Goal: Task Accomplishment & Management: Use online tool/utility

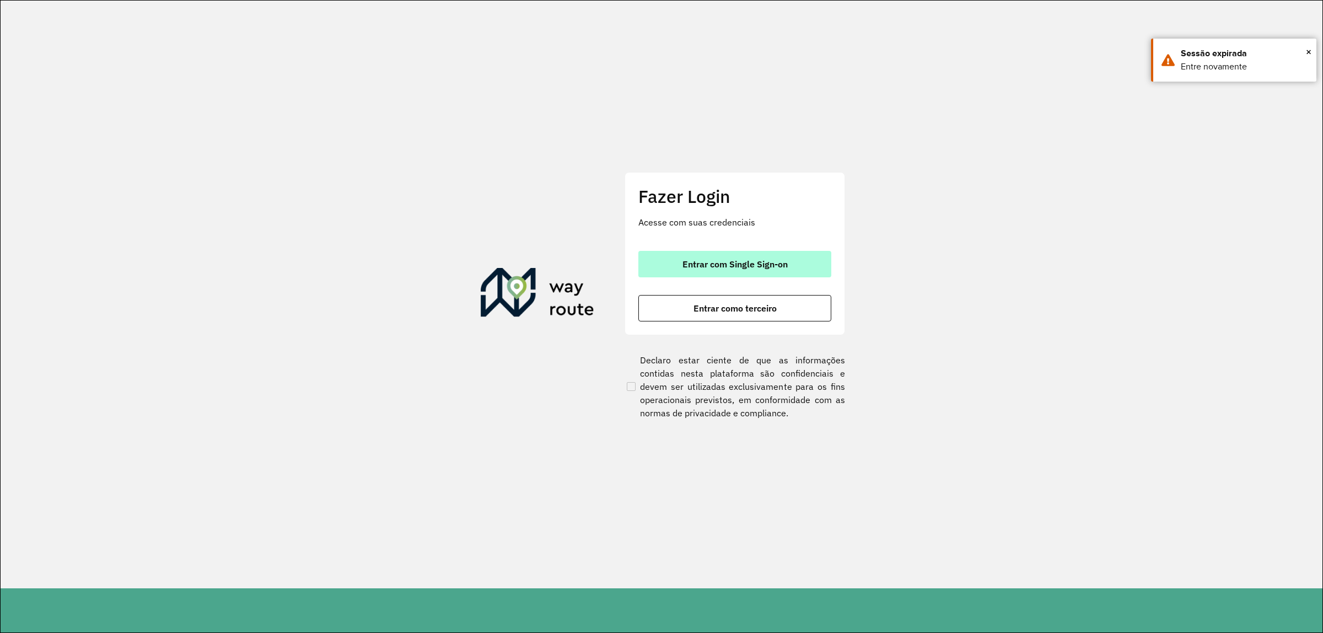
click at [692, 276] on button "Entrar com Single Sign-on" at bounding box center [734, 264] width 193 height 26
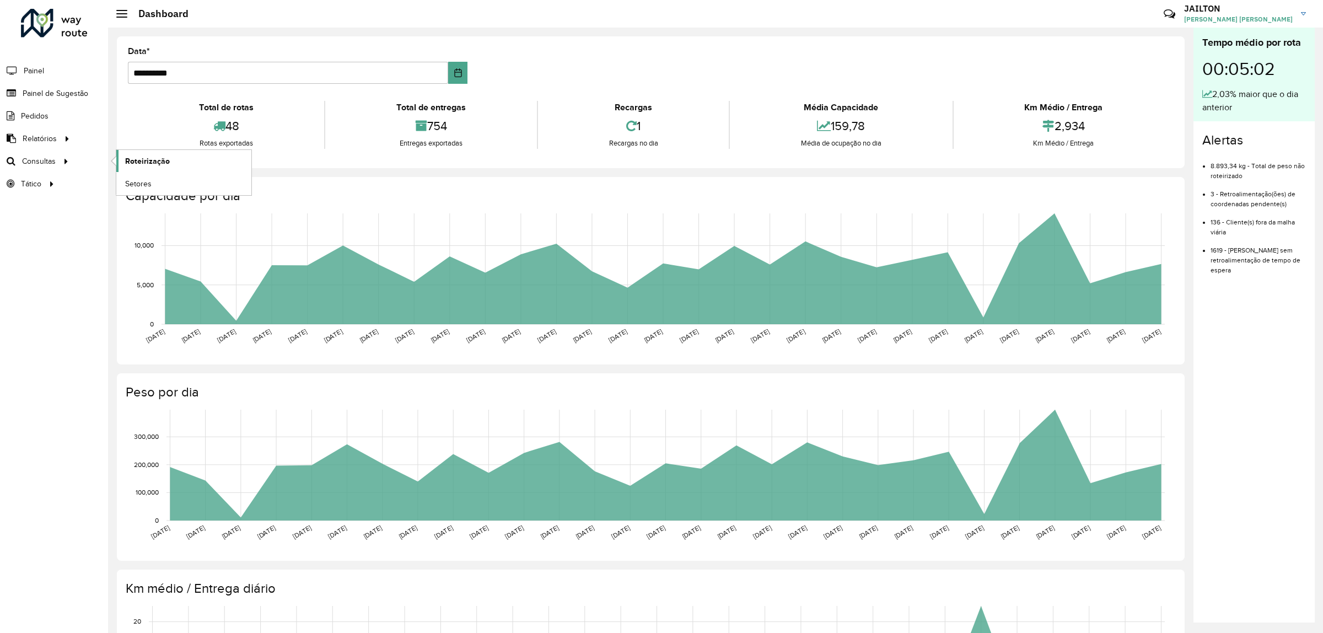
click at [152, 164] on span "Roteirização" at bounding box center [147, 161] width 45 height 12
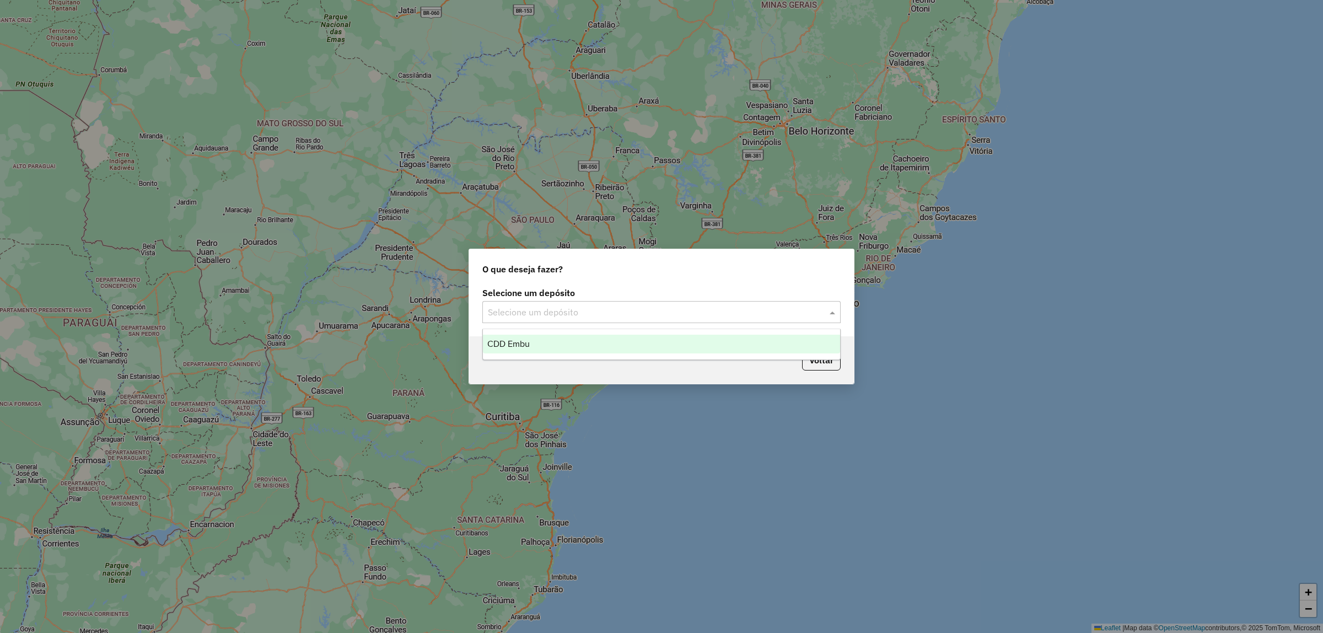
click at [732, 304] on div "Selecione um depósito" at bounding box center [661, 312] width 358 height 22
click at [642, 341] on div "CDD Embu" at bounding box center [661, 344] width 357 height 19
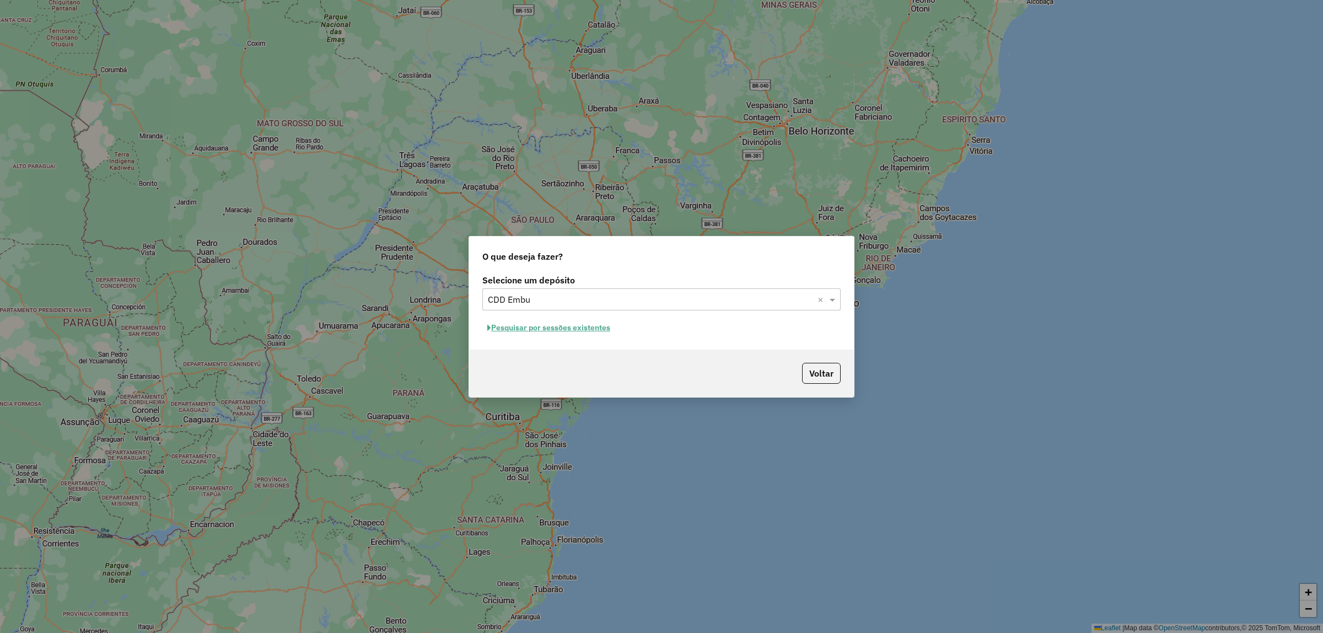
click at [568, 328] on button "Pesquisar por sessões existentes" at bounding box center [548, 327] width 133 height 17
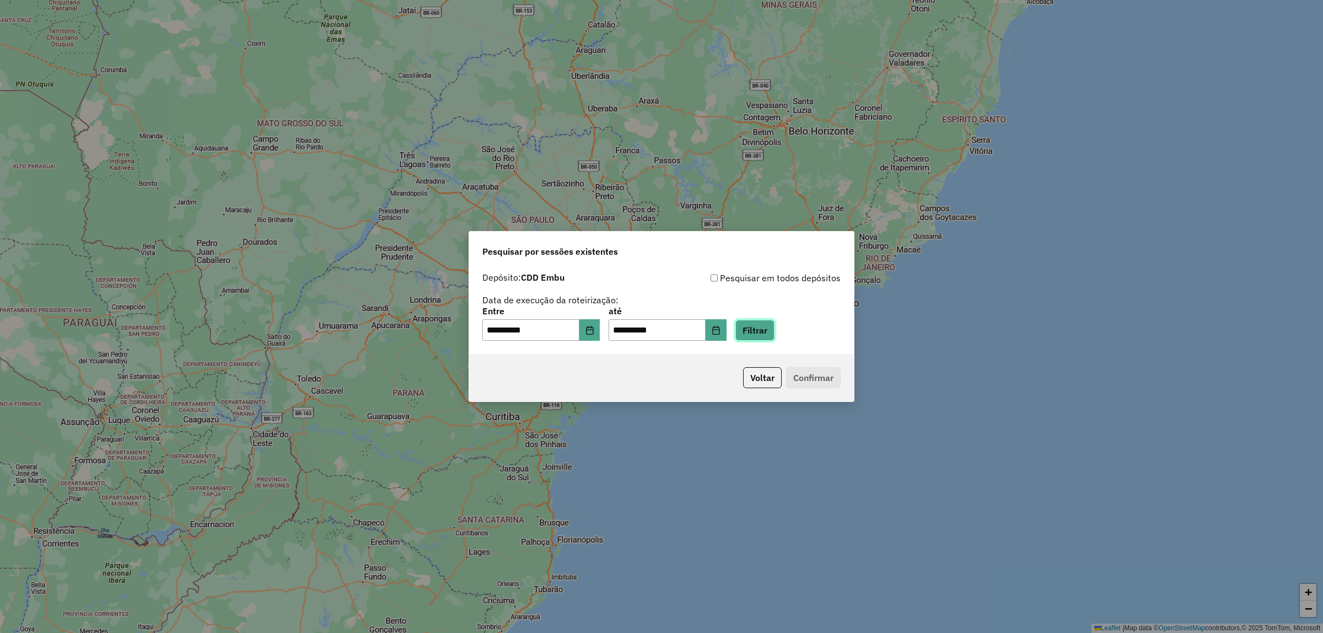
click at [767, 331] on button "Filtrar" at bounding box center [754, 330] width 39 height 21
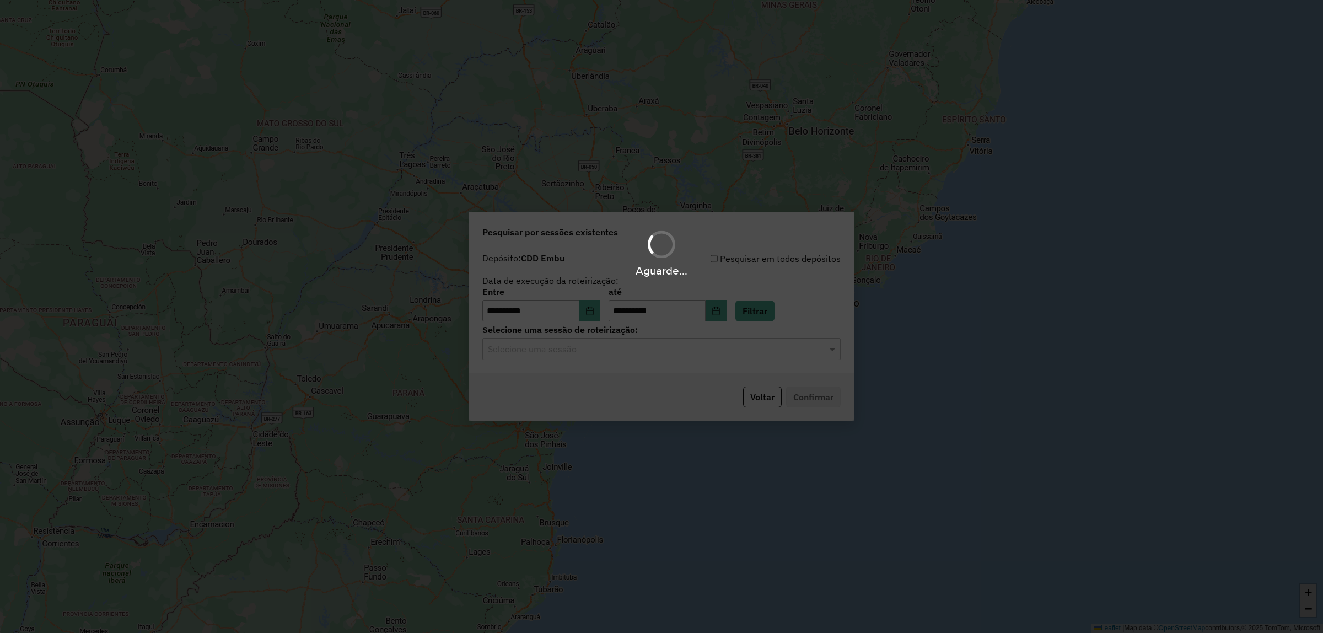
click at [703, 351] on hb-app "**********" at bounding box center [661, 316] width 1323 height 633
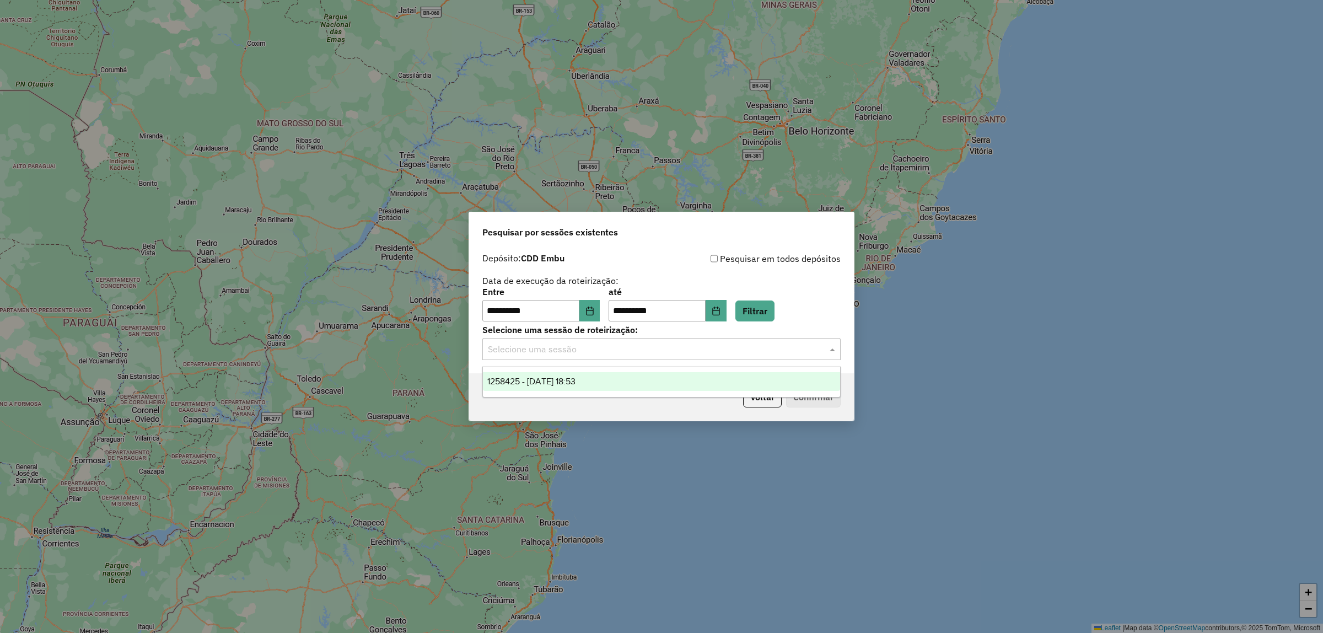
click at [665, 350] on input "text" at bounding box center [650, 349] width 325 height 13
click at [616, 378] on div "1258425 - 03/09/2025 18:53" at bounding box center [661, 381] width 357 height 19
click at [821, 391] on button "Confirmar" at bounding box center [813, 396] width 55 height 21
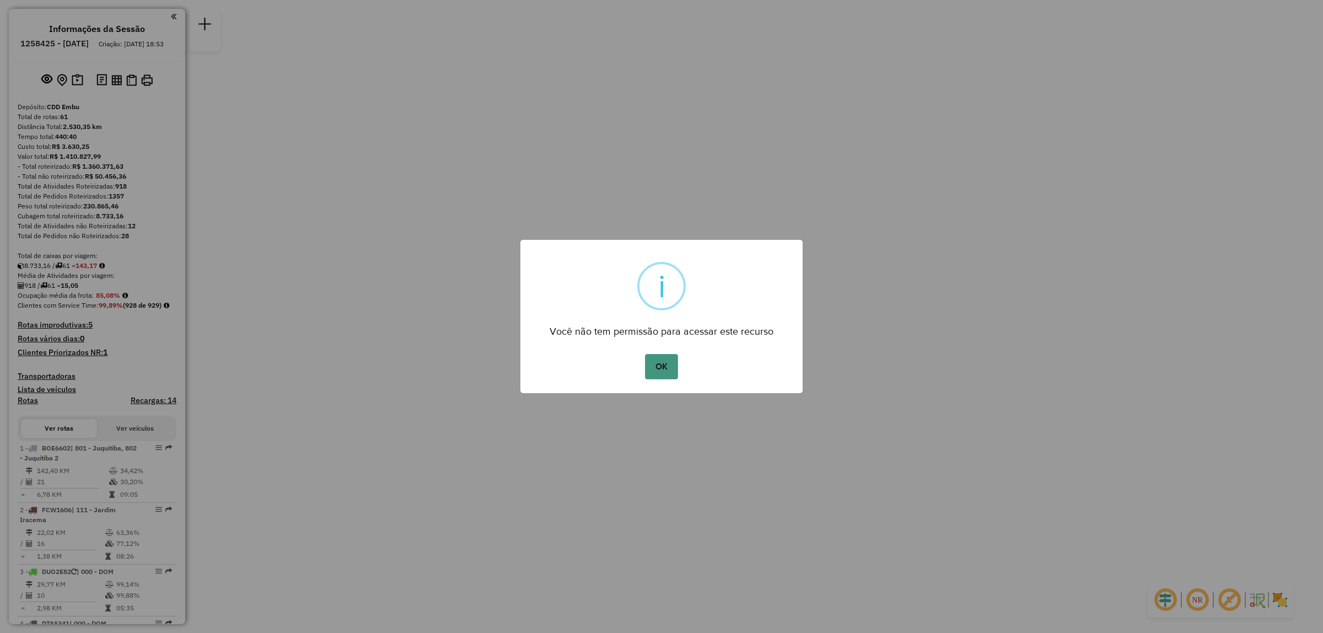
click at [667, 359] on button "OK" at bounding box center [661, 366] width 33 height 25
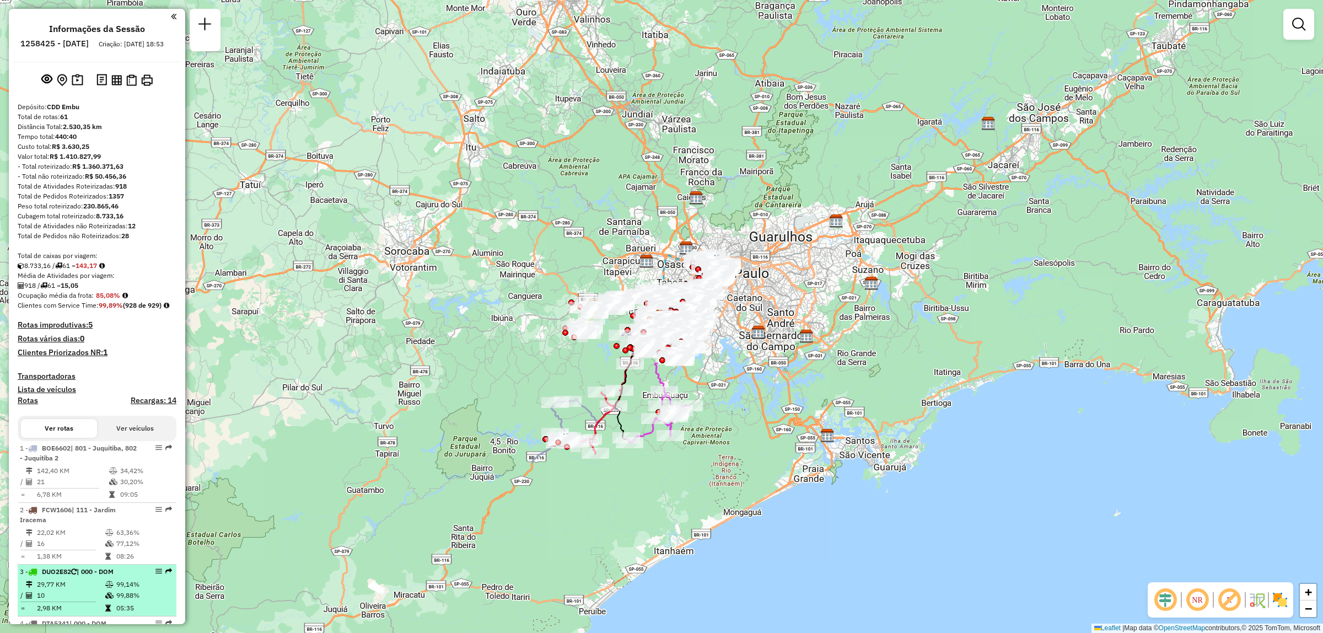
click at [152, 574] on div at bounding box center [155, 571] width 33 height 7
select select "**********"
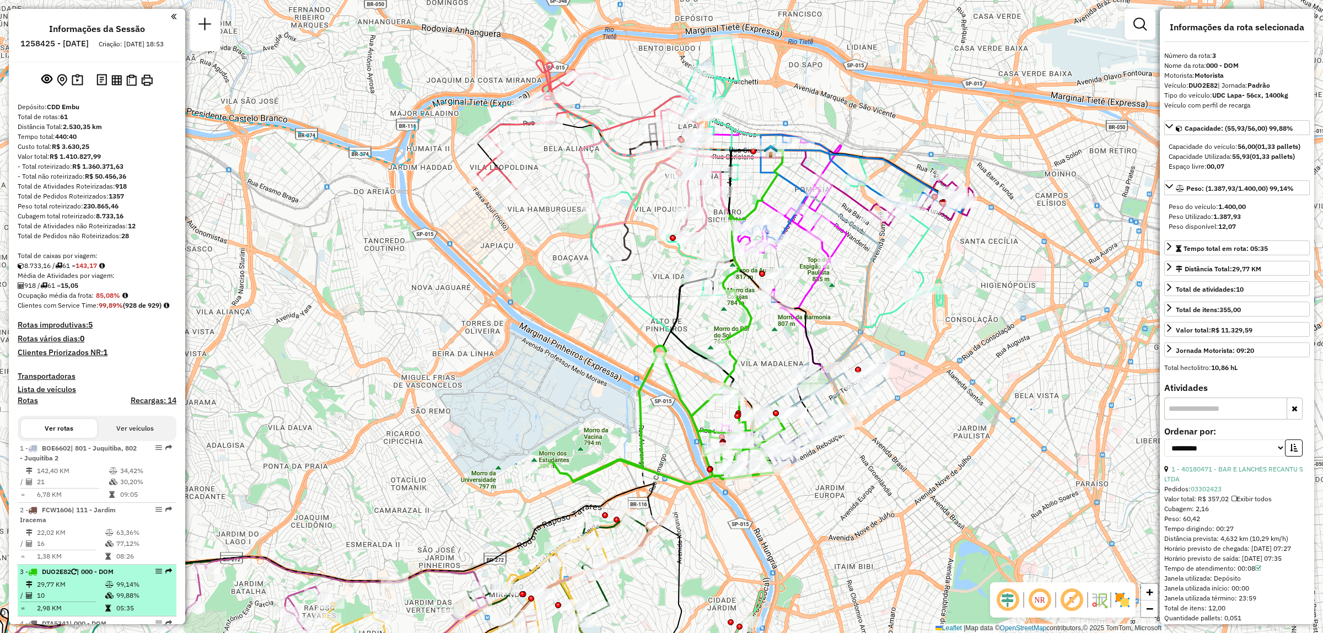
drag, startPoint x: 152, startPoint y: 578, endPoint x: 156, endPoint y: 583, distance: 7.1
click at [156, 574] on em at bounding box center [158, 571] width 7 height 7
click at [157, 574] on em at bounding box center [158, 571] width 7 height 7
click at [155, 574] on em at bounding box center [158, 571] width 7 height 7
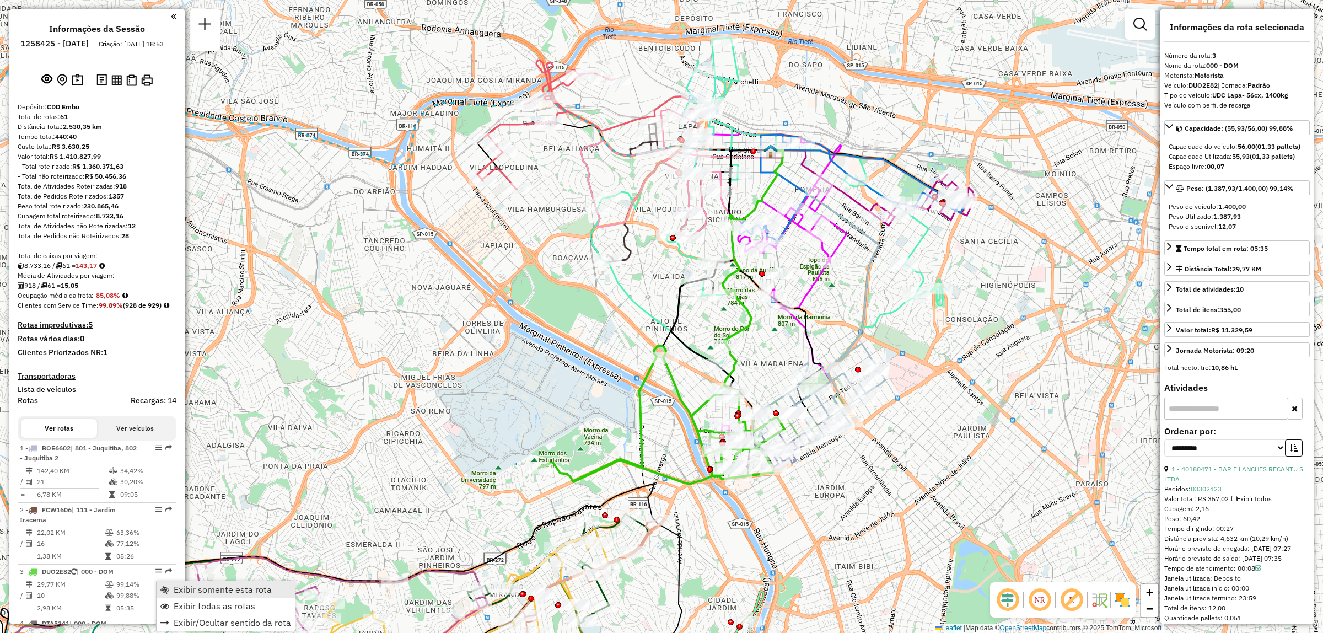
click at [235, 593] on span "Exibir somente esta rota" at bounding box center [223, 589] width 98 height 9
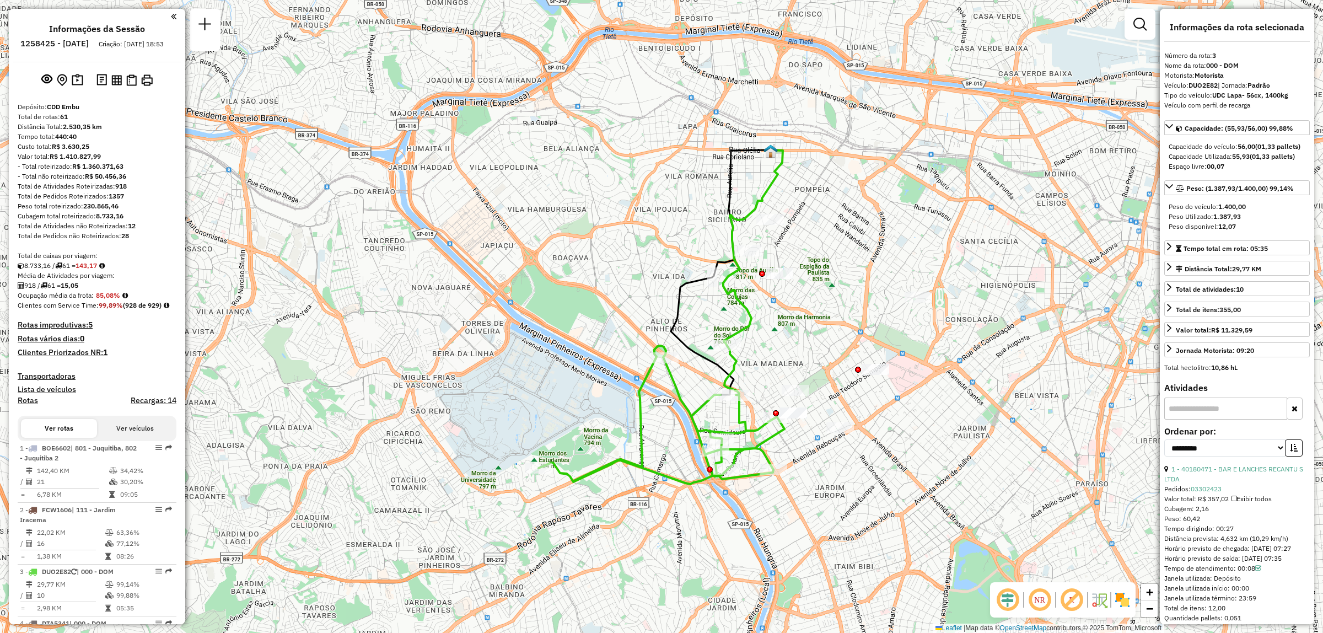
click at [1040, 601] on em at bounding box center [1039, 599] width 26 height 26
click at [1039, 604] on em at bounding box center [1039, 599] width 26 height 26
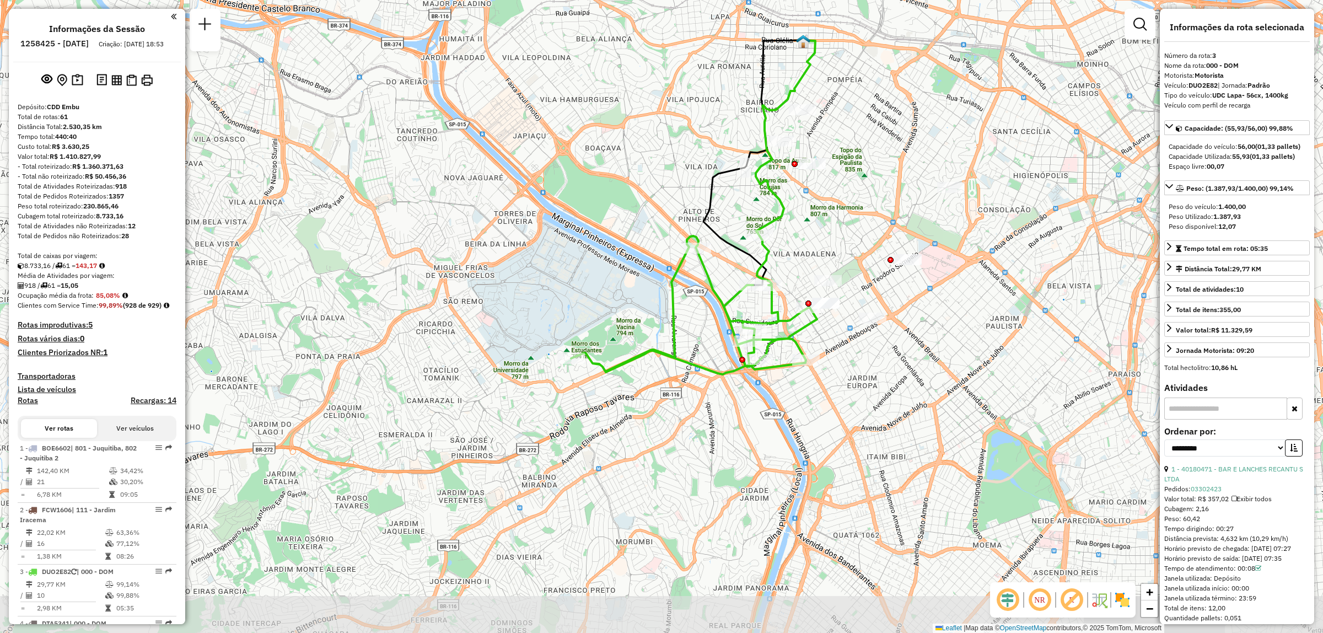
drag, startPoint x: 755, startPoint y: 321, endPoint x: 783, endPoint y: 218, distance: 106.3
click at [783, 218] on icon at bounding box center [786, 138] width 60 height 196
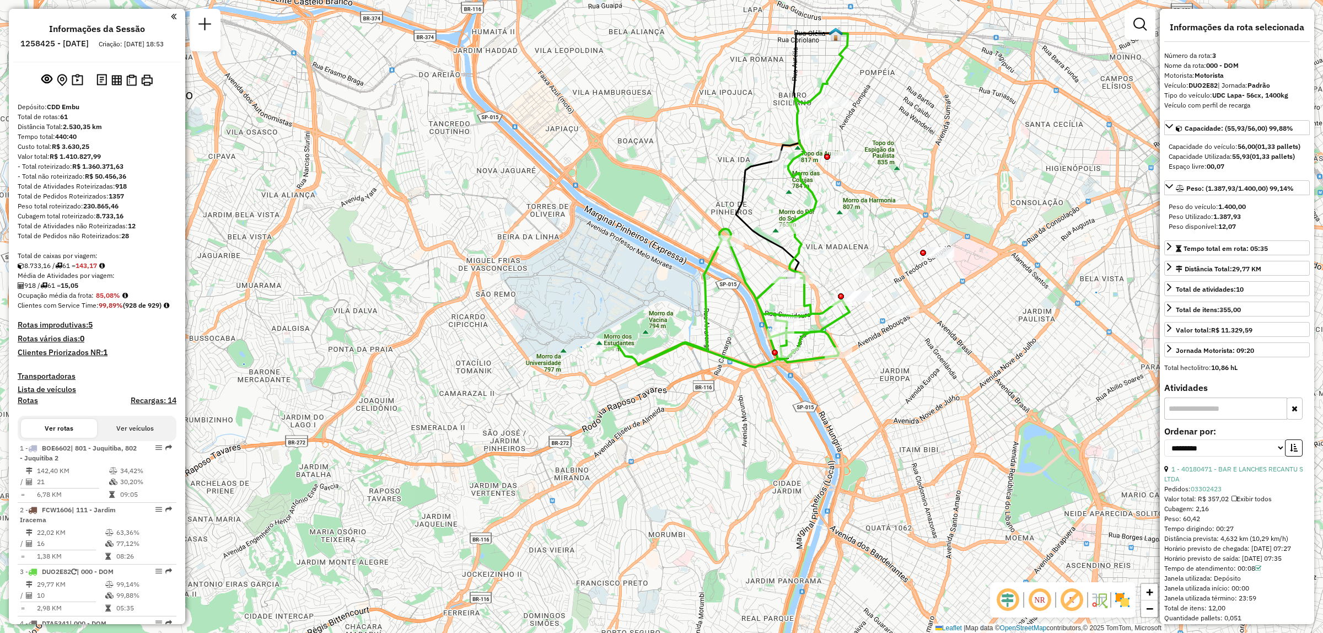
click at [1128, 600] on img at bounding box center [1122, 600] width 18 height 18
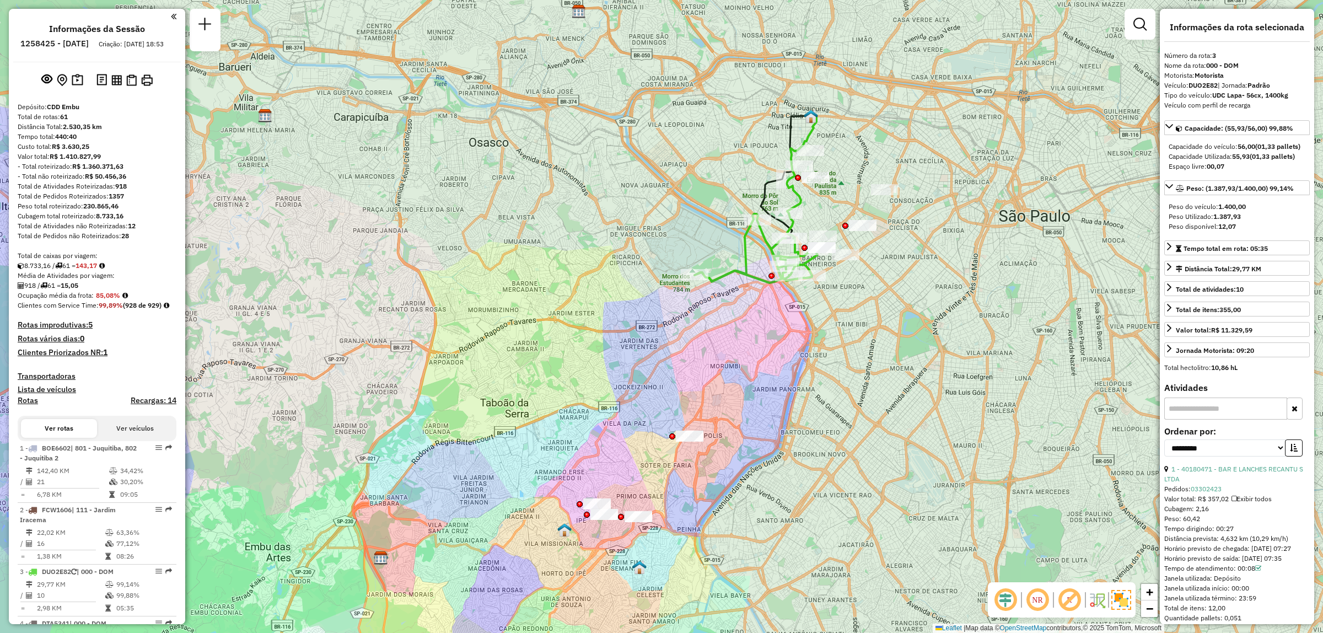
drag, startPoint x: 871, startPoint y: 381, endPoint x: 858, endPoint y: 367, distance: 19.9
click at [858, 361] on div "Janela de atendimento Grade de atendimento Capacidade Transportadoras Veículos …" at bounding box center [661, 316] width 1323 height 633
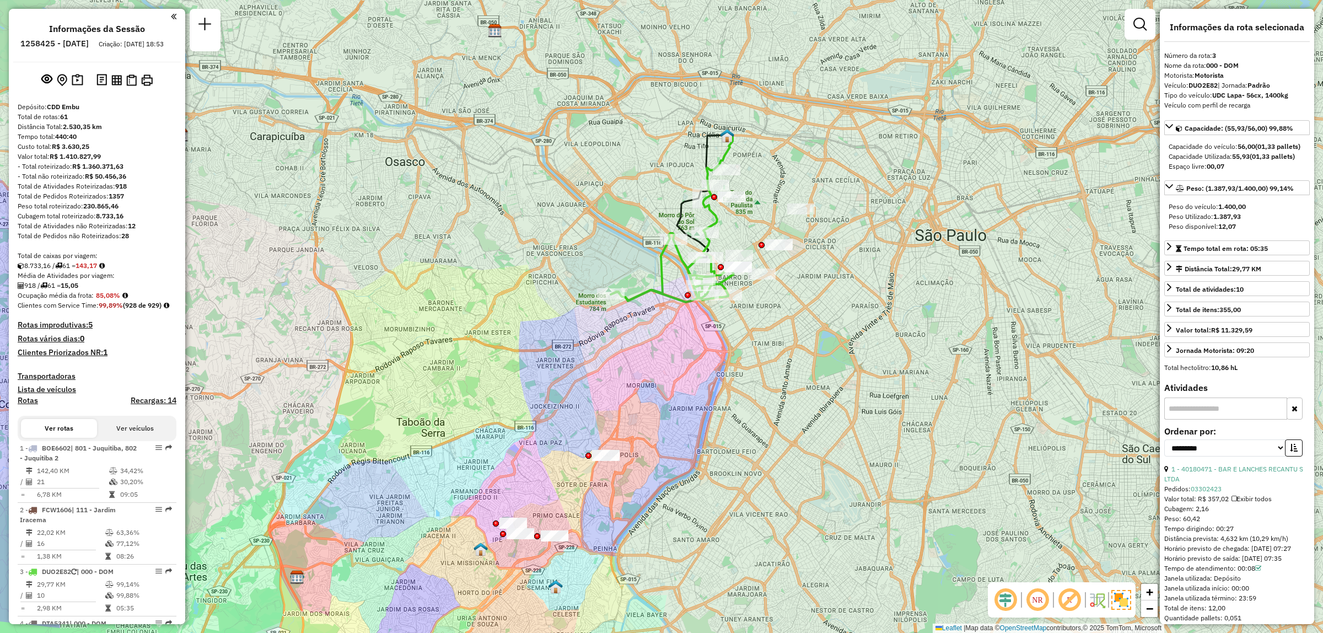
drag, startPoint x: 870, startPoint y: 235, endPoint x: 786, endPoint y: 254, distance: 85.8
click at [786, 254] on div "Janela de atendimento Grade de atendimento Capacidade Transportadoras Veículos …" at bounding box center [661, 316] width 1323 height 633
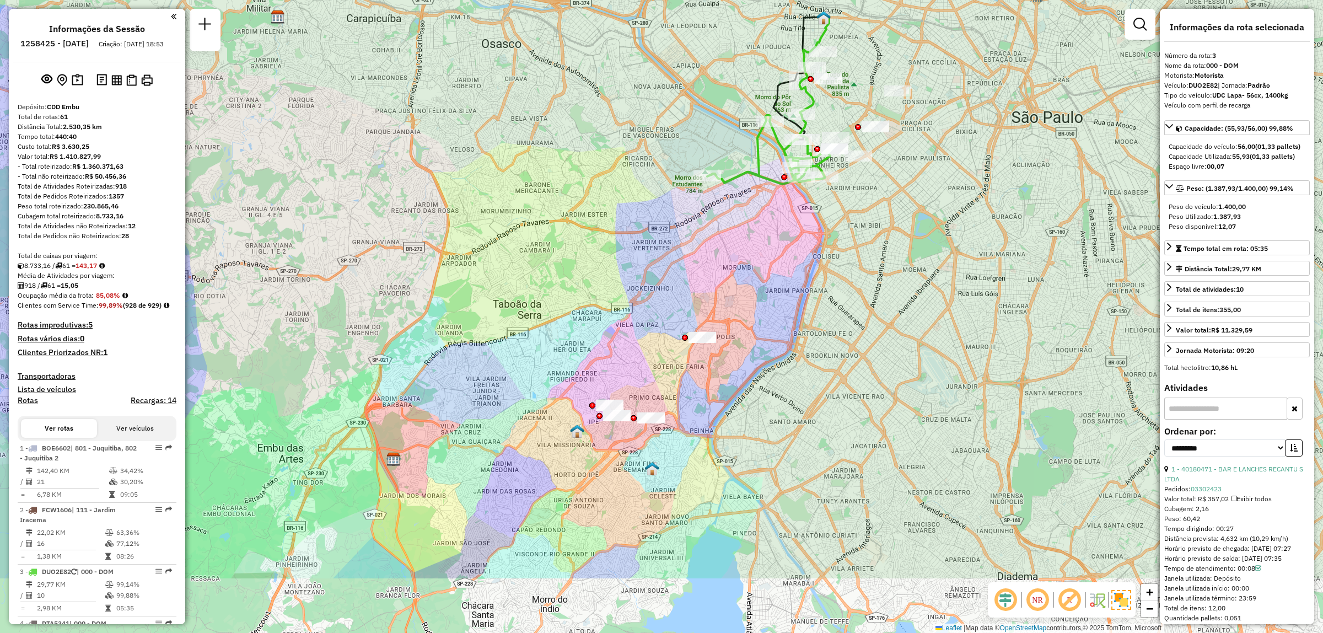
drag, startPoint x: 619, startPoint y: 488, endPoint x: 714, endPoint y: 369, distance: 152.2
click at [714, 369] on div "Janela de atendimento Grade de atendimento Capacidade Transportadoras Veículos …" at bounding box center [661, 316] width 1323 height 633
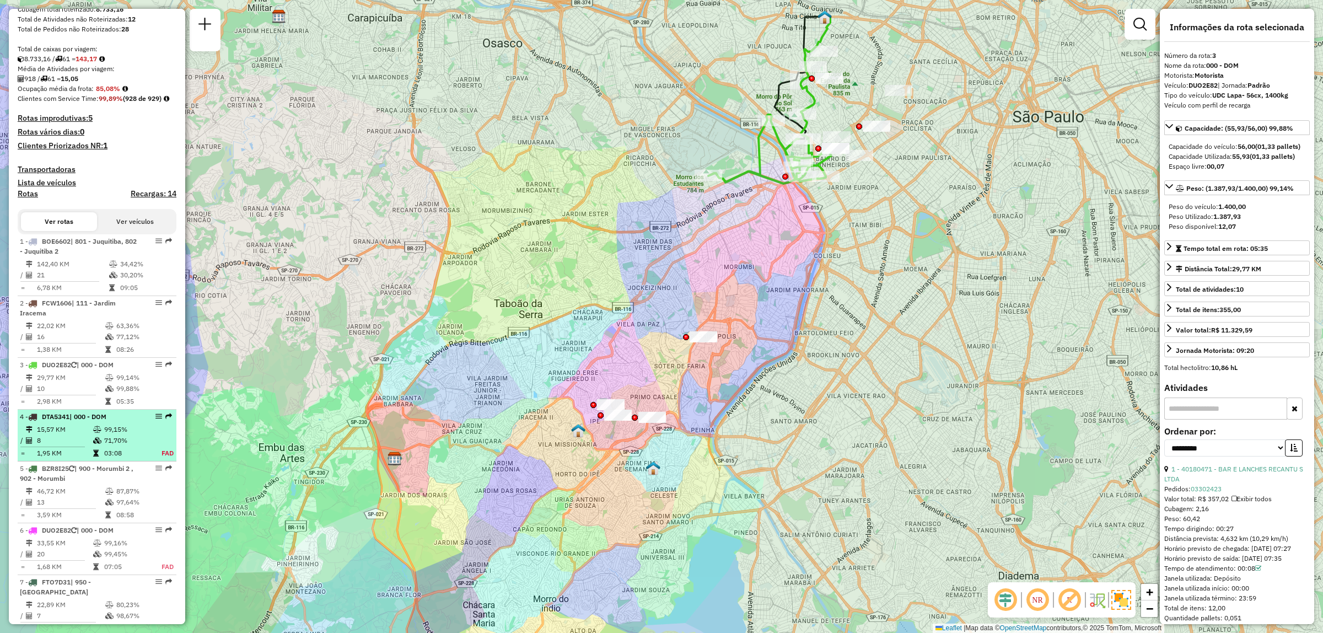
scroll to position [276, 0]
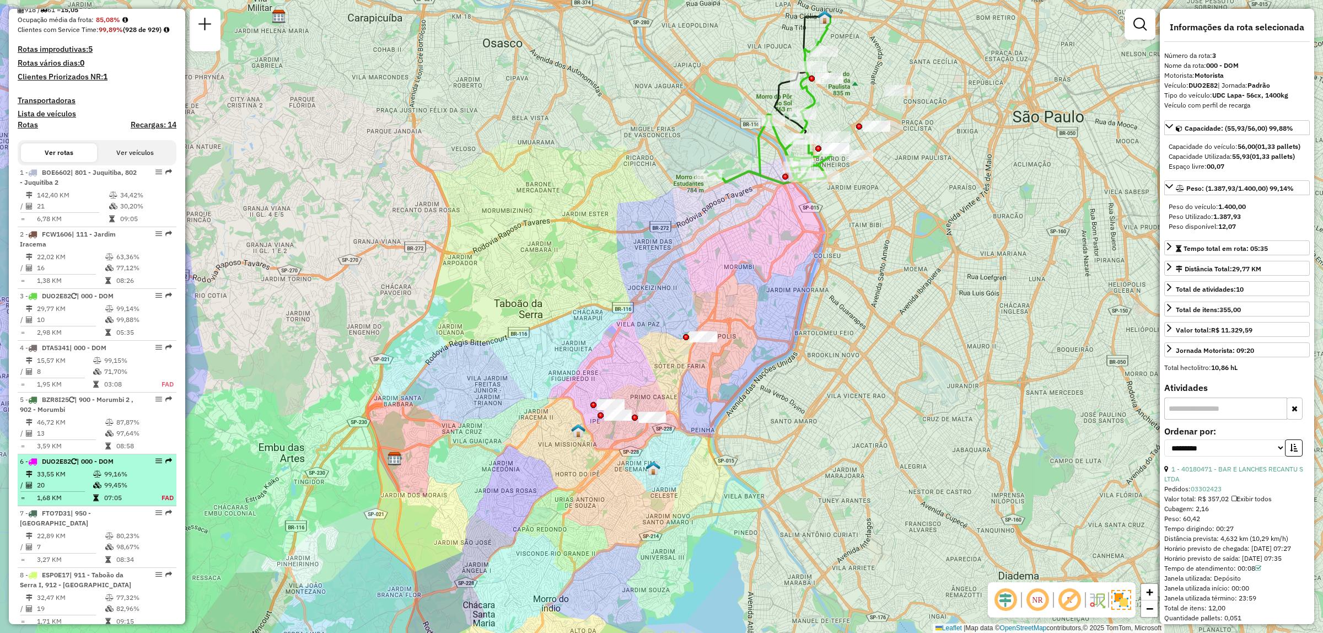
click at [155, 464] on em at bounding box center [158, 460] width 7 height 7
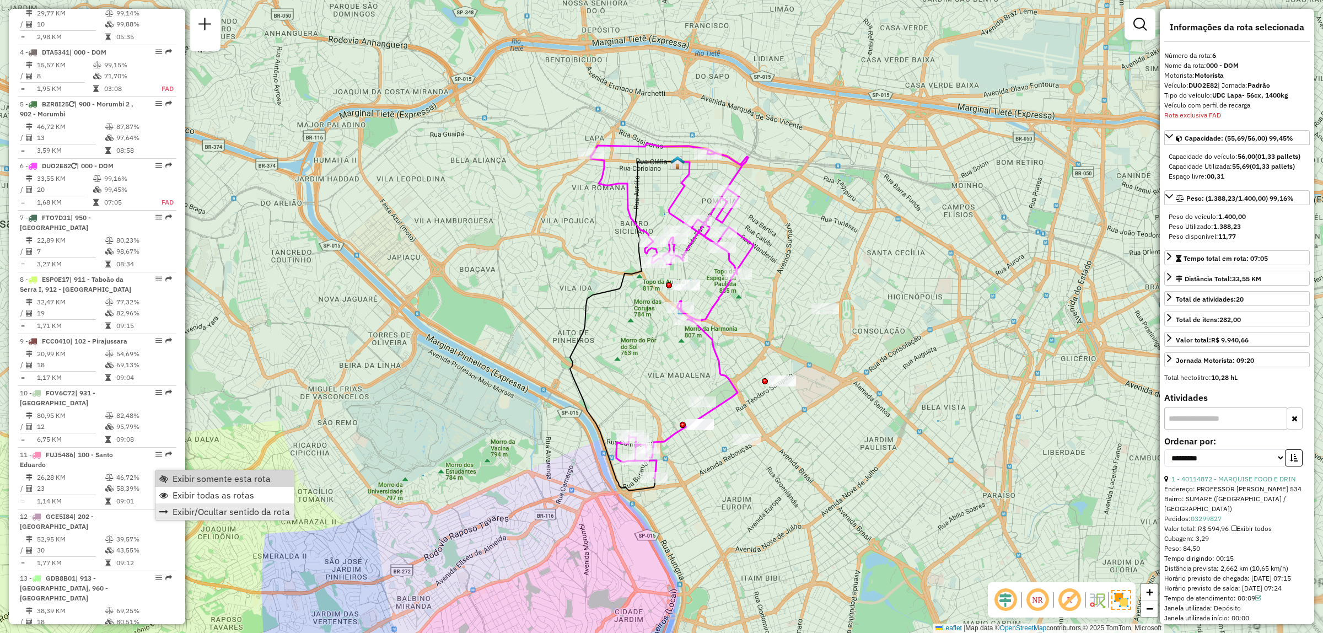
scroll to position [731, 0]
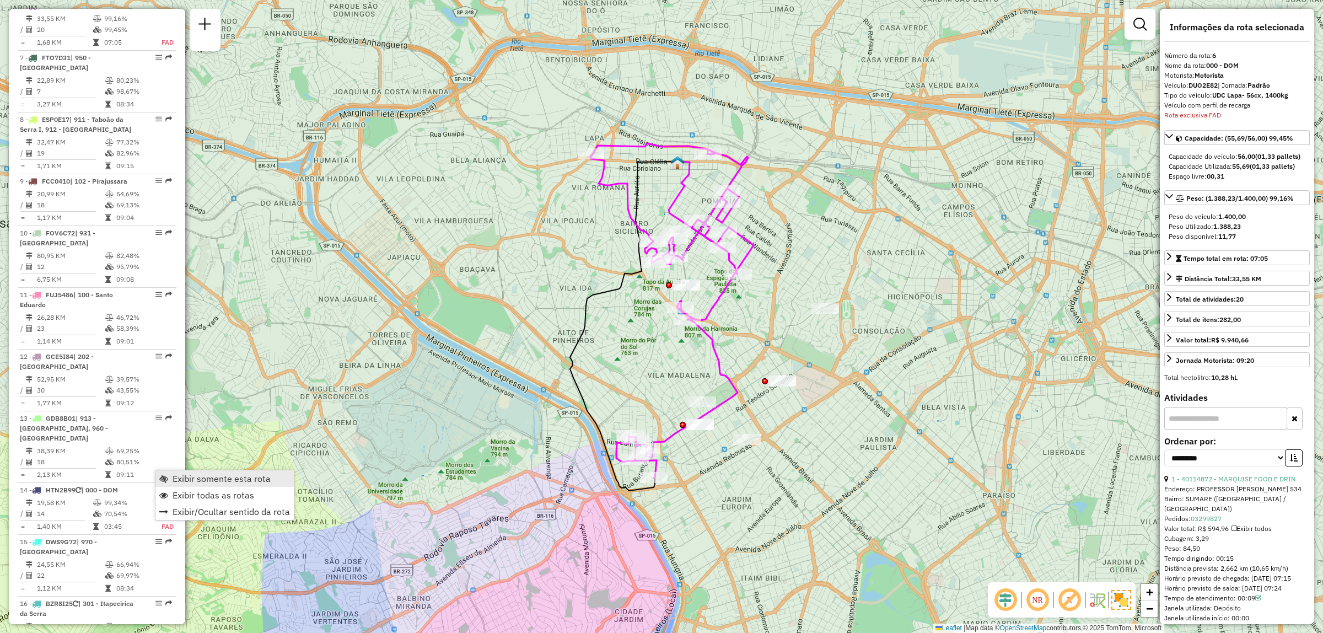
click at [262, 480] on span "Exibir somente esta rota" at bounding box center [221, 478] width 98 height 9
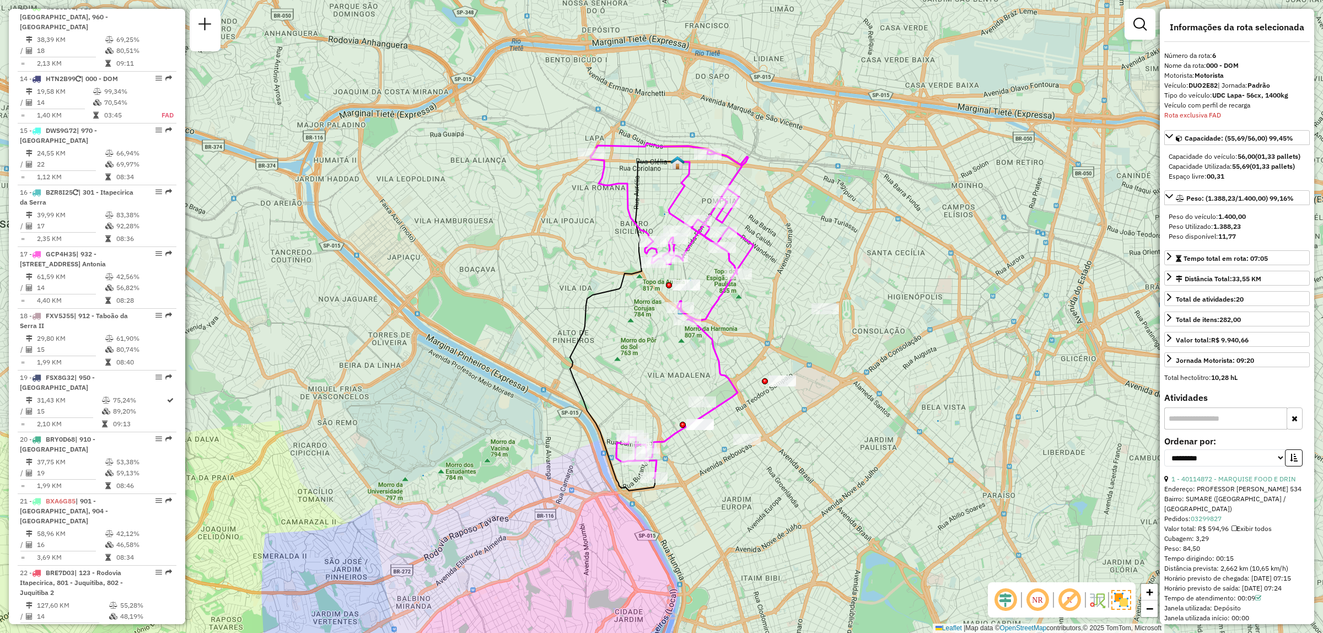
scroll to position [203, 0]
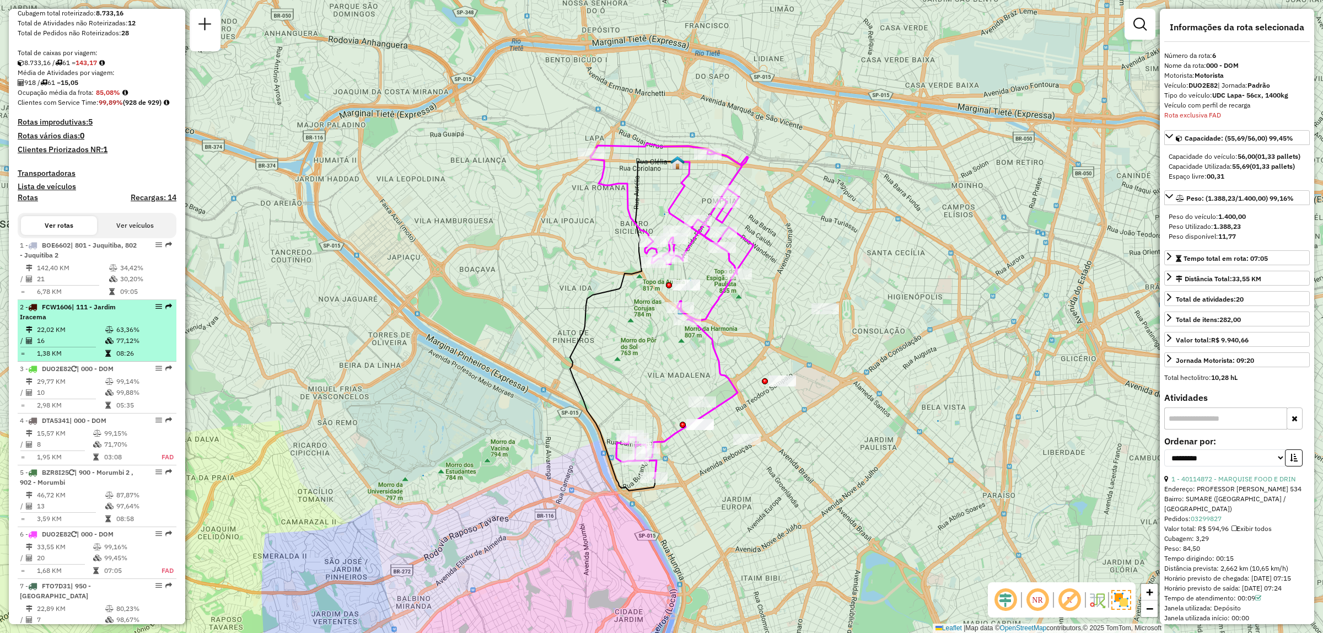
click at [155, 310] on em at bounding box center [158, 306] width 7 height 7
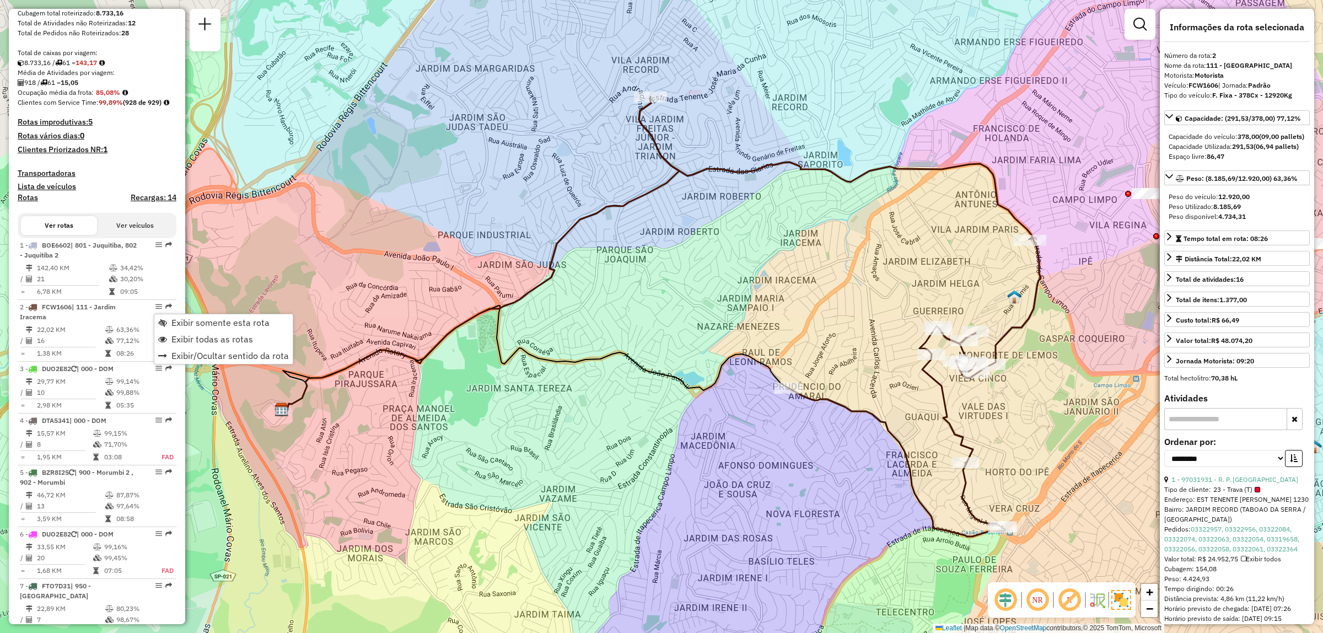
click at [699, 200] on div "Janela de atendimento Grade de atendimento Capacidade Transportadoras Veículos …" at bounding box center [661, 316] width 1323 height 633
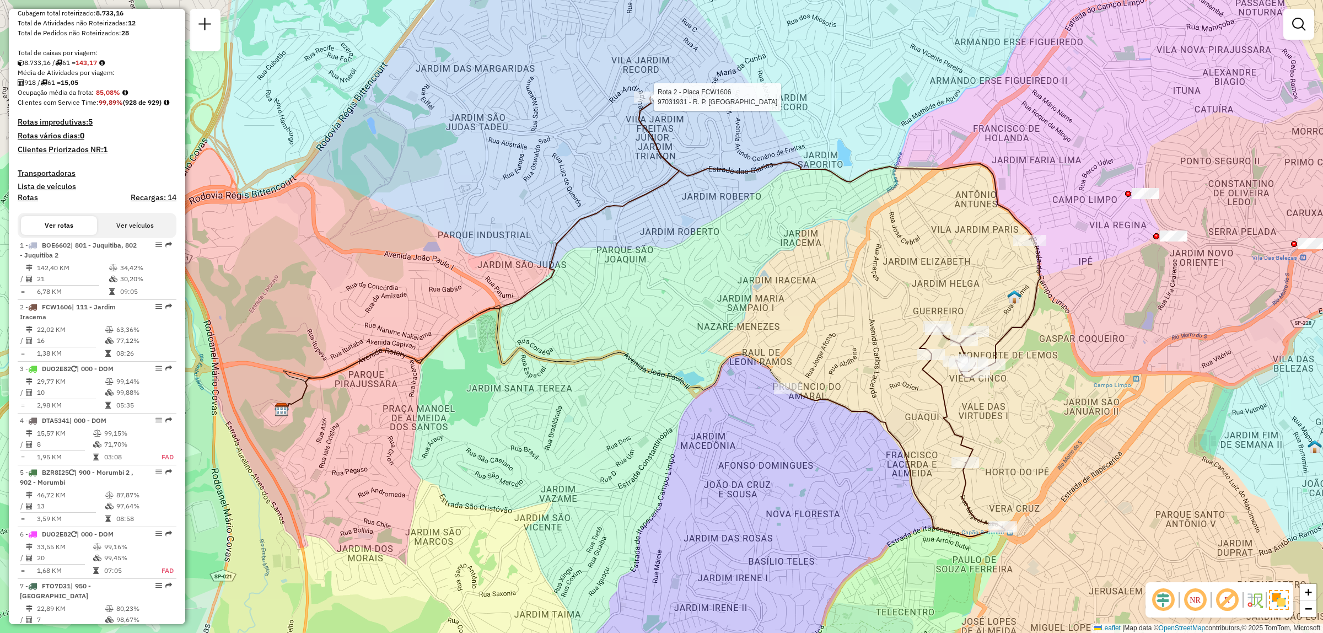
select select "**********"
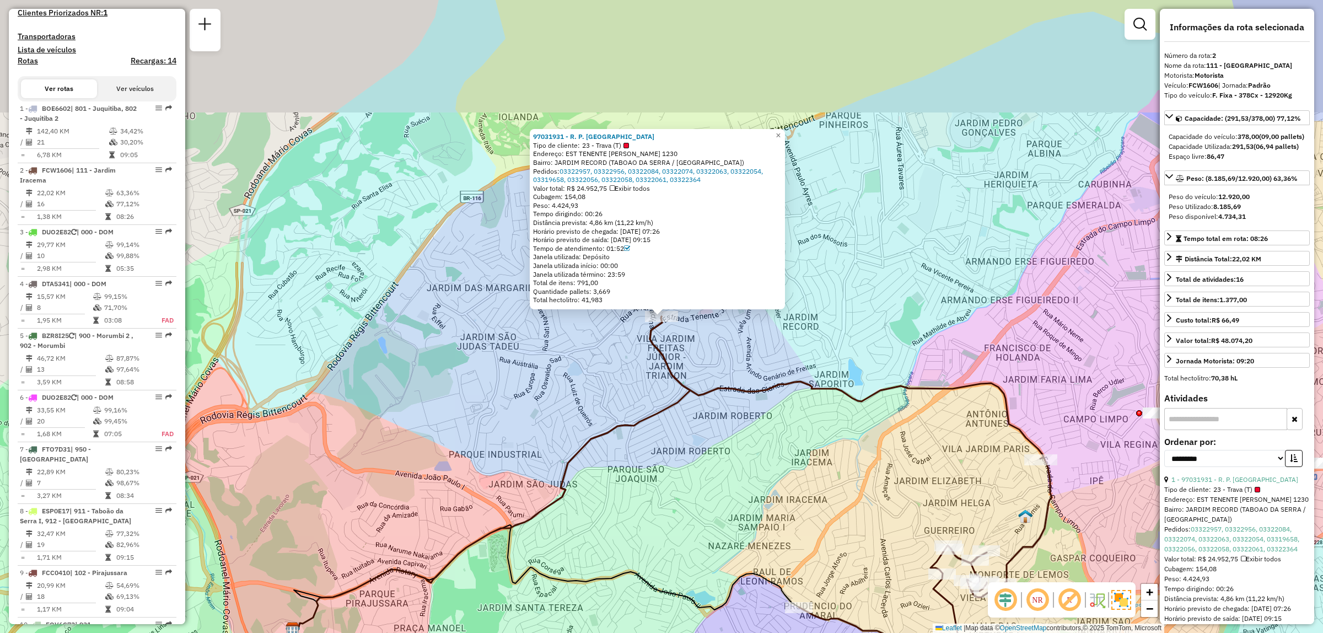
scroll to position [503, 0]
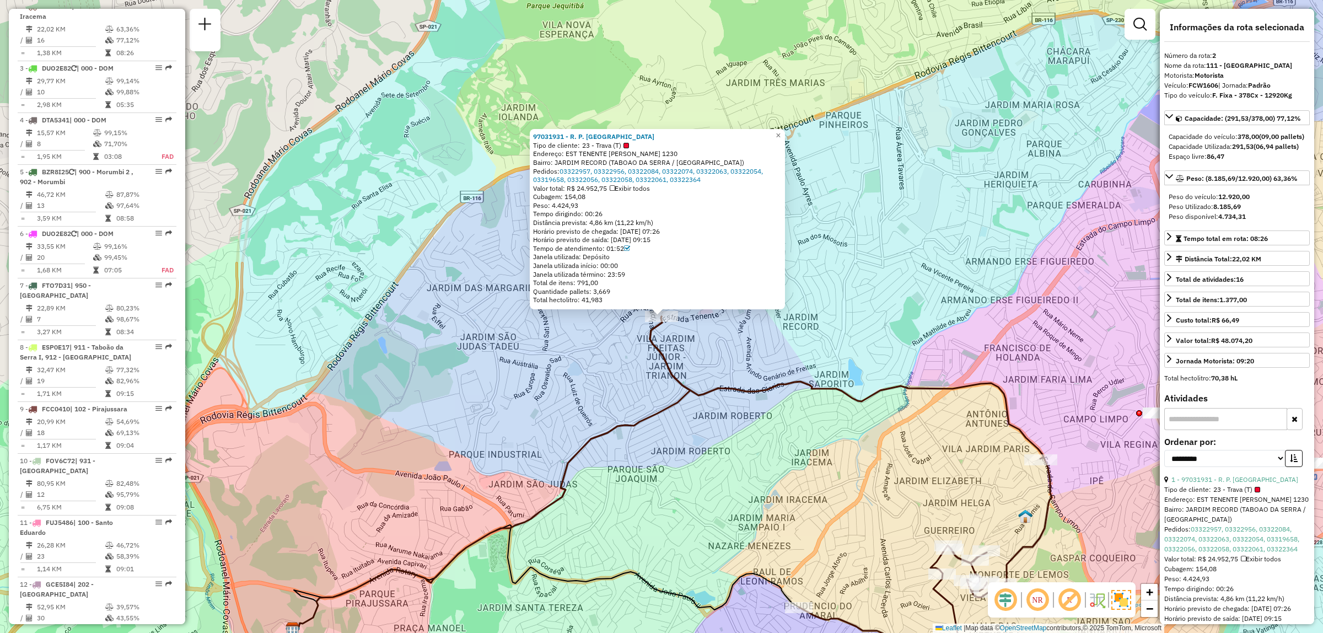
click at [678, 409] on div "97031931 - R. P. SANTO COMERCIO Tipo de cliente: 23 - Trava (T) Endereço: EST T…" at bounding box center [661, 316] width 1323 height 633
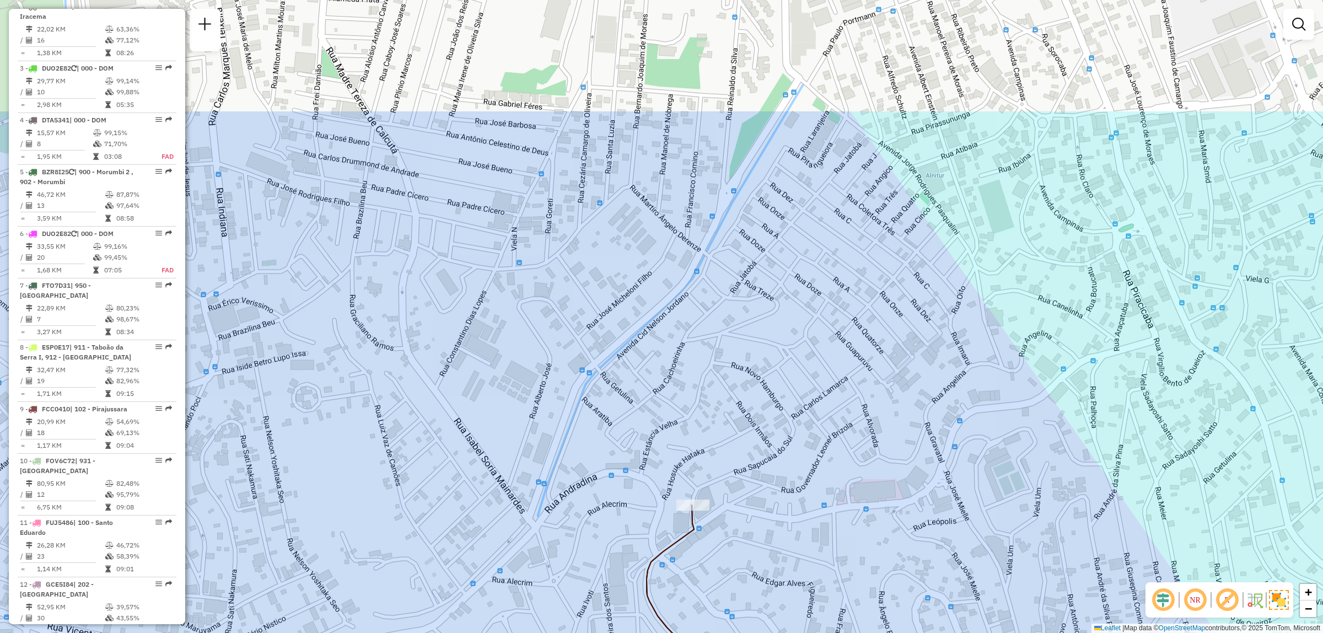
drag, startPoint x: 611, startPoint y: 243, endPoint x: 657, endPoint y: 418, distance: 180.9
click at [657, 418] on div "Janela de atendimento Grade de atendimento Capacidade Transportadoras Veículos …" at bounding box center [661, 316] width 1323 height 633
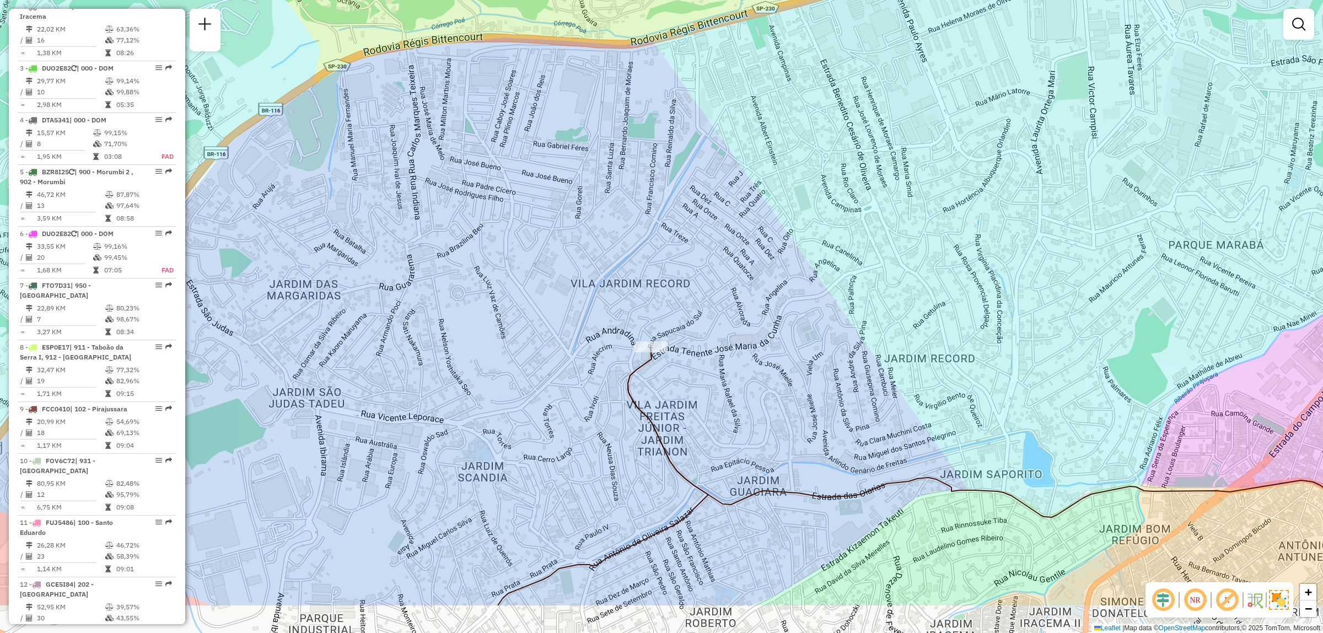
drag, startPoint x: 787, startPoint y: 468, endPoint x: 736, endPoint y: 381, distance: 101.5
click at [736, 381] on div "Janela de atendimento Grade de atendimento Capacidade Transportadoras Veículos …" at bounding box center [661, 316] width 1323 height 633
